Goal: Find specific page/section: Find specific page/section

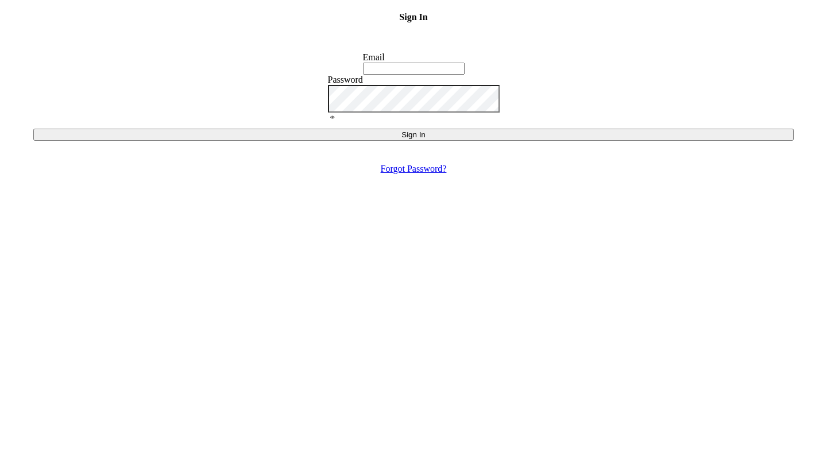
type input "[EMAIL_ADDRESS][DOMAIN_NAME]"
click at [414, 141] on button "Sign In" at bounding box center [413, 135] width 760 height 12
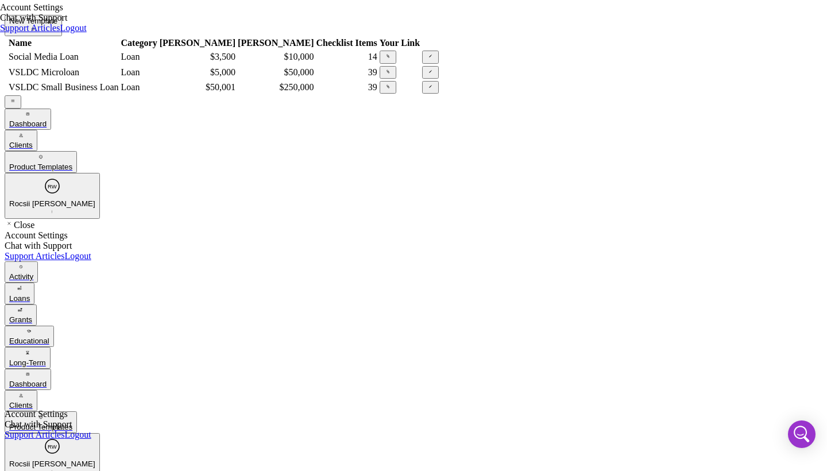
click at [392, 90] on icon "Icon/Link" at bounding box center [387, 86] width 7 height 7
click at [392, 75] on icon "Icon/Link" at bounding box center [387, 71] width 7 height 7
